Goal: Transaction & Acquisition: Purchase product/service

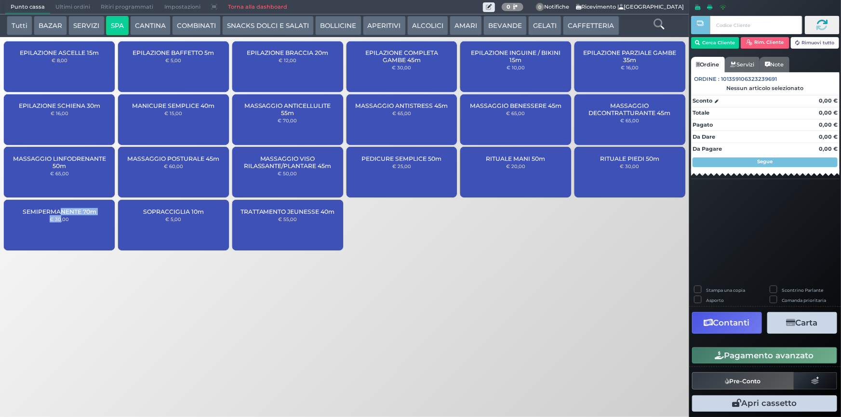
click at [60, 216] on div "SEMIPERMANENTE 70m € 30,00" at bounding box center [59, 225] width 111 height 51
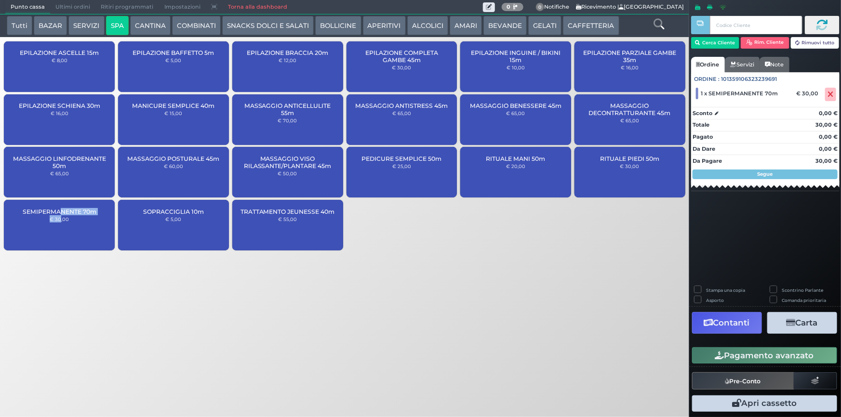
click at [732, 357] on button "Pagamento avanzato" at bounding box center [764, 355] width 145 height 16
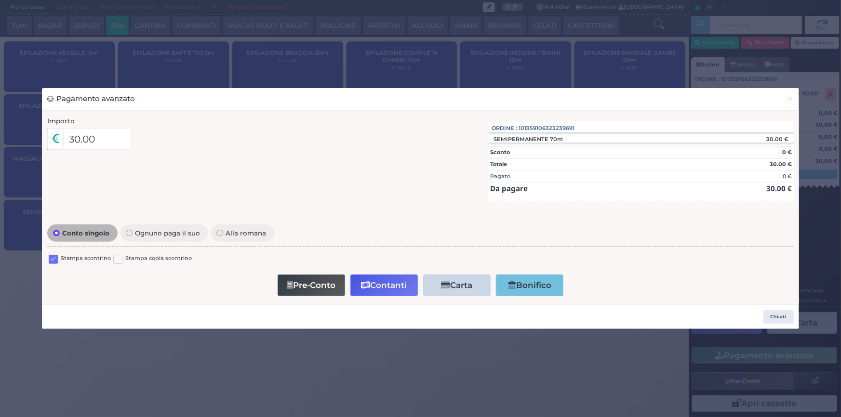
click at [53, 261] on label at bounding box center [53, 259] width 9 height 9
click at [0, 0] on input "checkbox" at bounding box center [0, 0] width 0 height 0
click at [367, 279] on button "Contanti" at bounding box center [383, 286] width 67 height 22
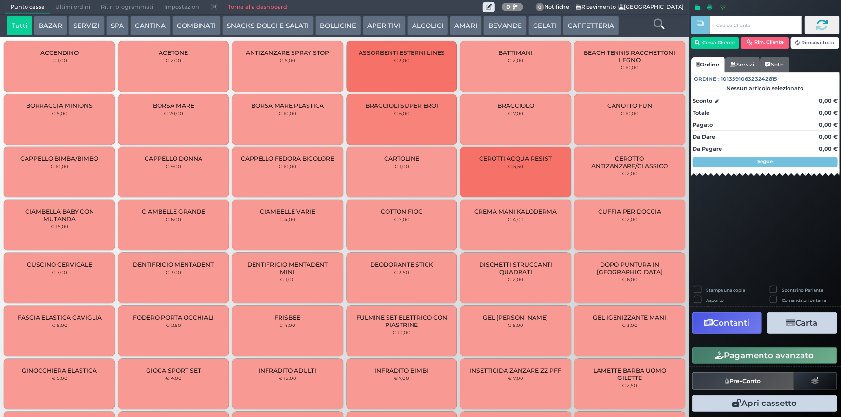
click at [78, 7] on span "Ultimi ordini" at bounding box center [72, 6] width 45 height 13
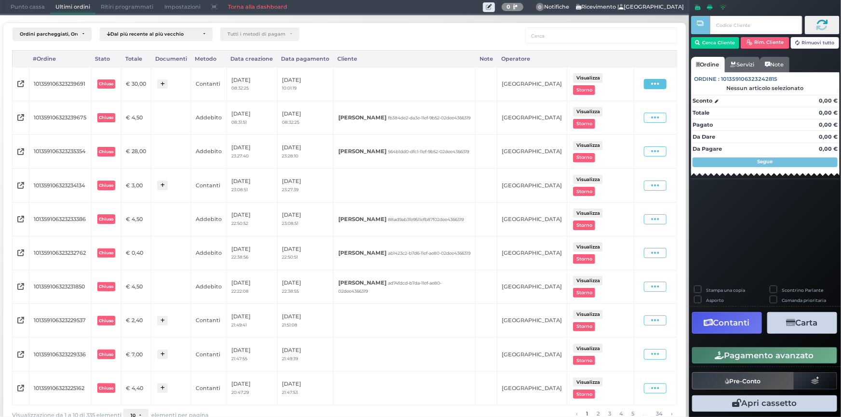
click at [644, 82] on span at bounding box center [655, 84] width 23 height 10
click at [627, 108] on span "Ristampa Pre-Conto" at bounding box center [635, 112] width 40 height 16
click at [38, 7] on span "Punto cassa" at bounding box center [27, 6] width 45 height 13
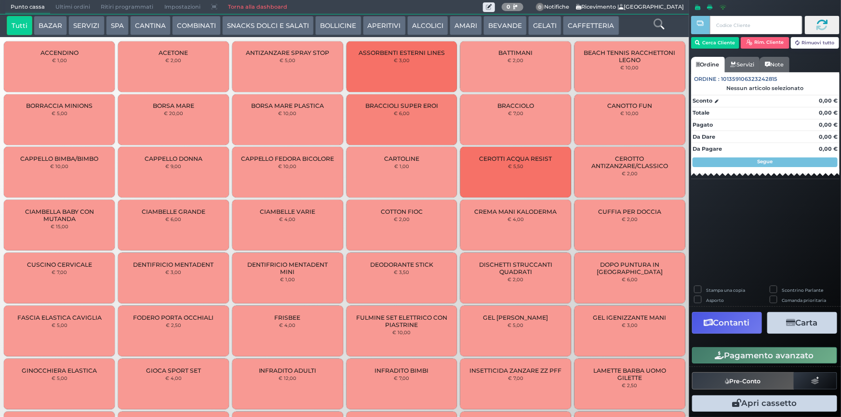
click at [92, 27] on button "SERVIZI" at bounding box center [86, 25] width 36 height 19
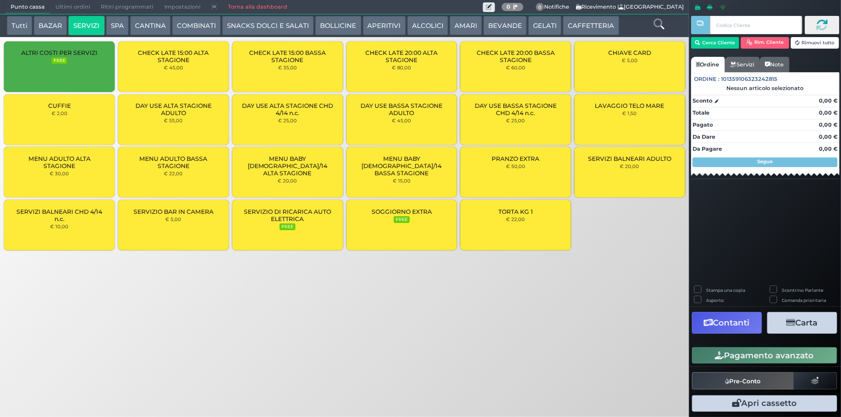
click at [63, 26] on button "BAZAR" at bounding box center [50, 25] width 33 height 19
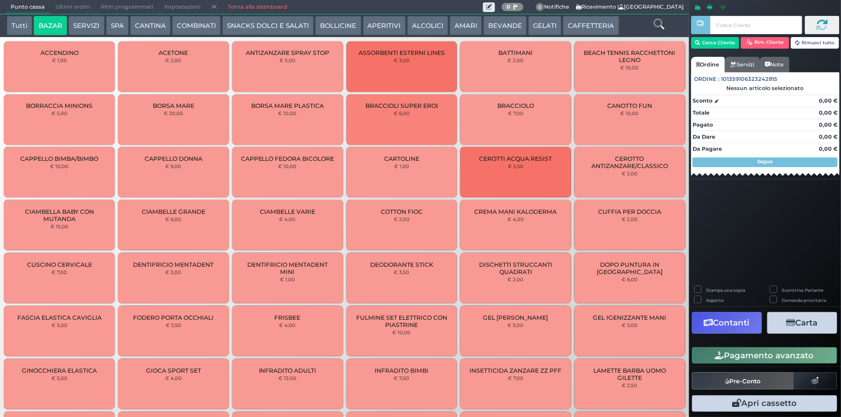
click at [660, 24] on icon at bounding box center [658, 24] width 11 height 11
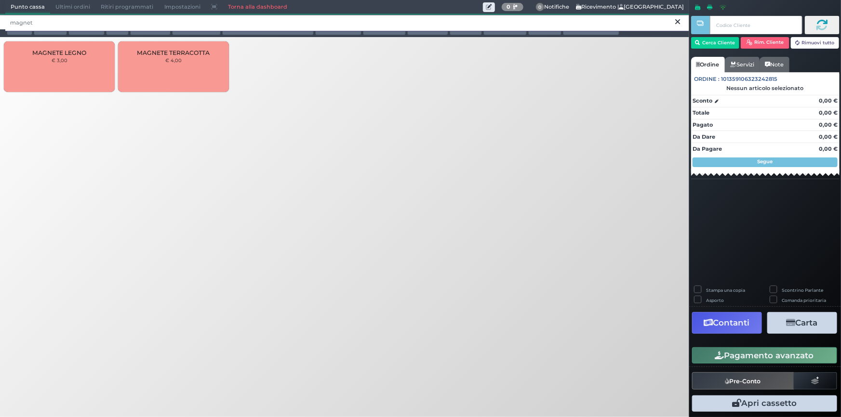
type input "magnet"
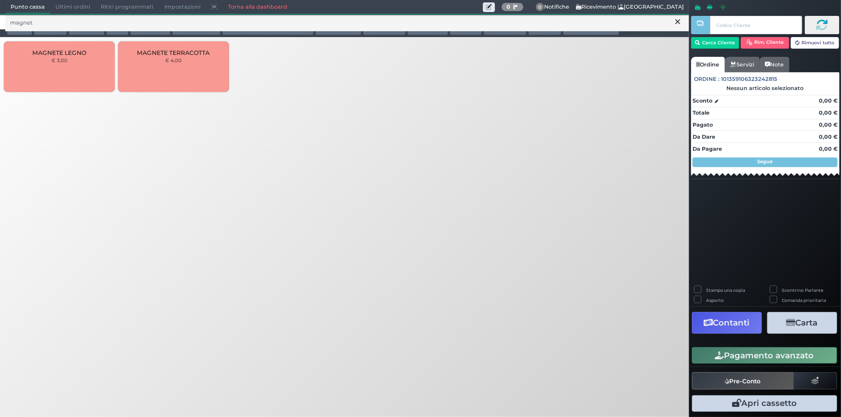
click at [164, 67] on div "MAGNETE TERRACOTTA € 4,00" at bounding box center [173, 66] width 111 height 51
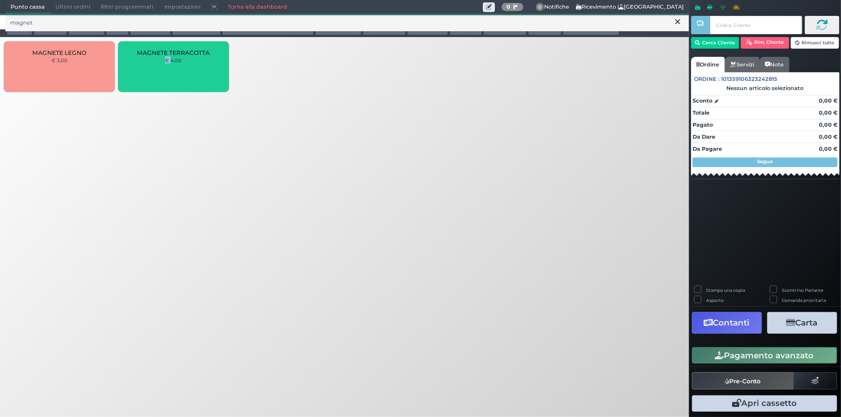
click at [164, 67] on div "MAGNETE TERRACOTTA € 4,00" at bounding box center [173, 66] width 111 height 51
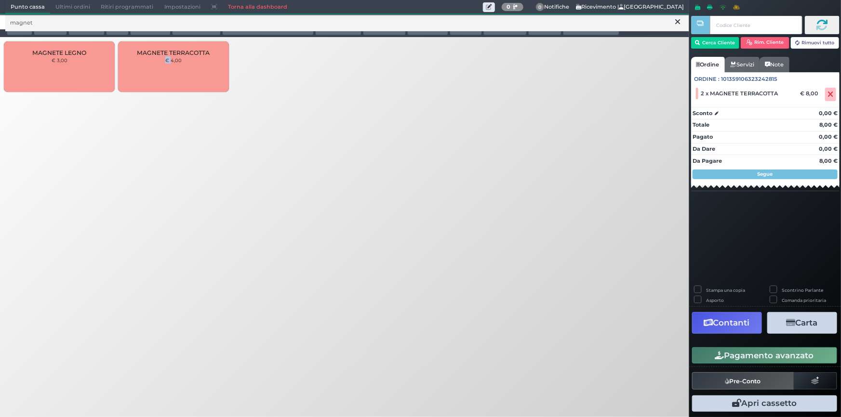
click at [164, 67] on div "MAGNETE TERRACOTTA € 4,00" at bounding box center [173, 66] width 111 height 51
click at [786, 357] on button "Pagamento avanzato" at bounding box center [764, 355] width 145 height 16
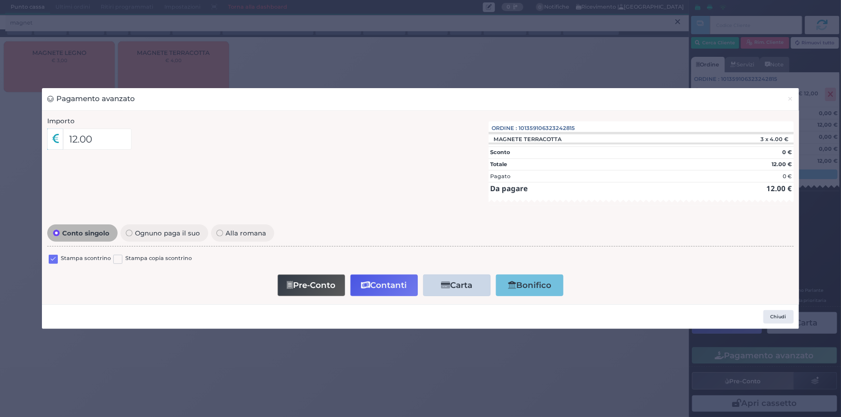
click at [53, 257] on label at bounding box center [53, 259] width 9 height 9
click at [0, 0] on input "checkbox" at bounding box center [0, 0] width 0 height 0
click at [384, 287] on button "Contanti" at bounding box center [383, 286] width 67 height 22
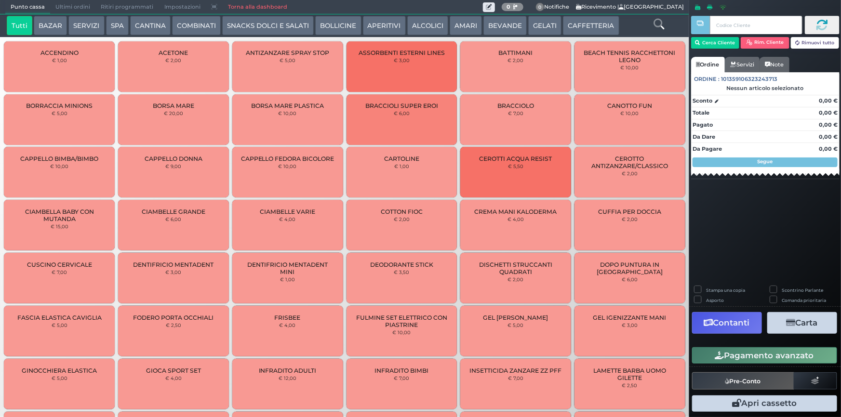
click at [86, 5] on span "Ultimi ordini" at bounding box center [72, 6] width 45 height 13
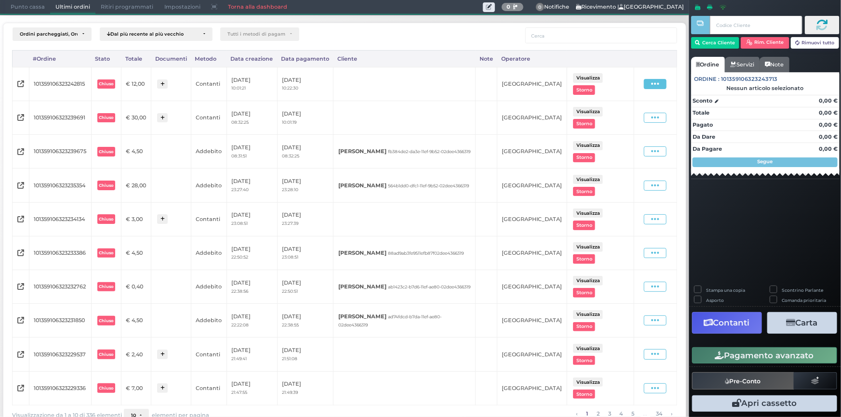
click at [655, 84] on span at bounding box center [655, 84] width 23 height 10
click at [623, 109] on span "Ristampa Pre-Conto" at bounding box center [635, 112] width 40 height 16
